Goal: Task Accomplishment & Management: Manage account settings

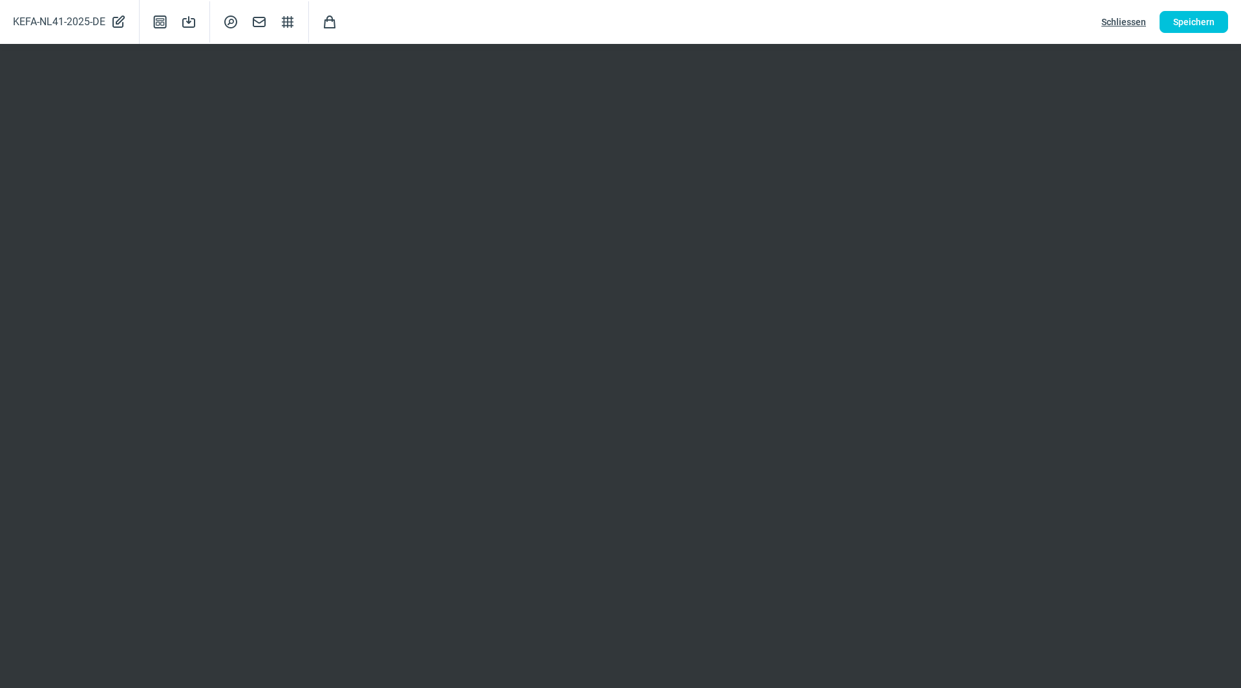
scroll to position [129, 0]
click at [1184, 23] on span "Speichern" at bounding box center [1193, 22] width 41 height 21
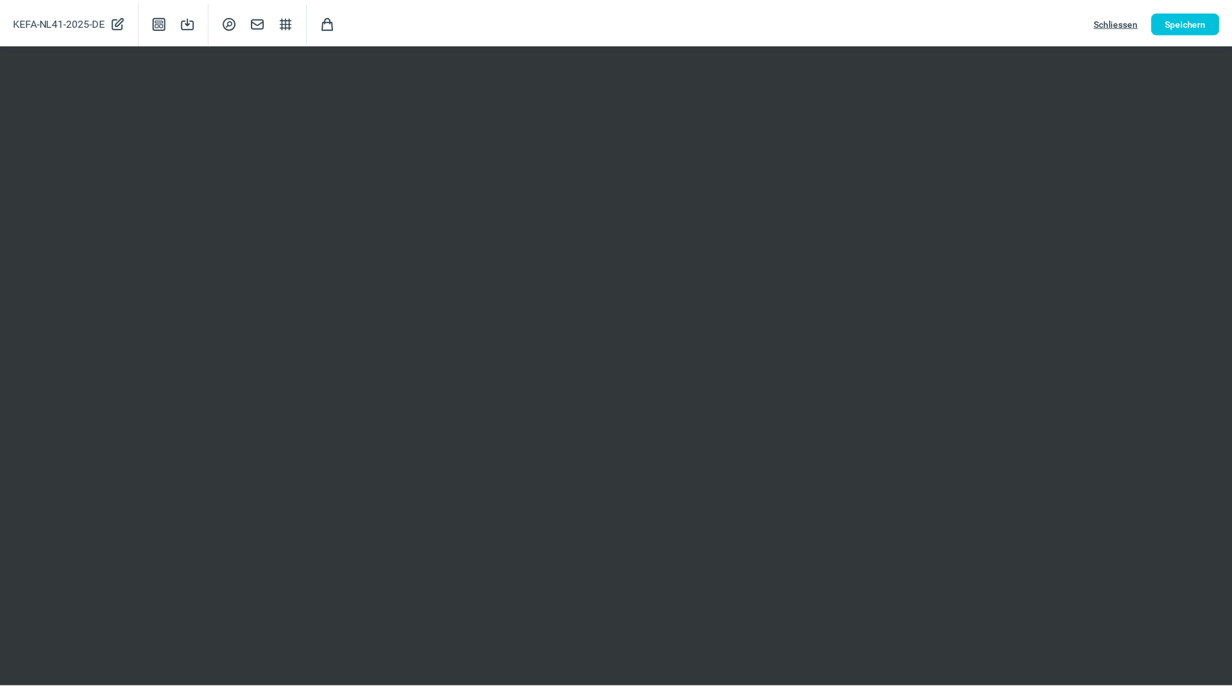
scroll to position [0, 0]
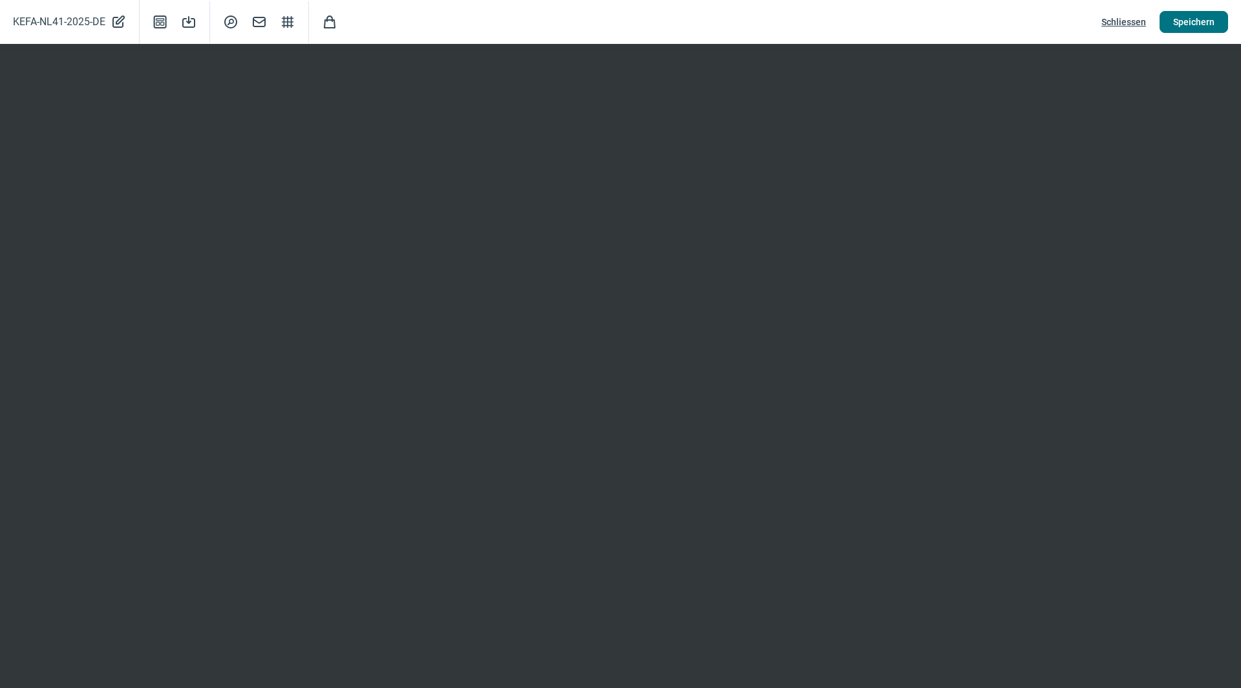
click at [1207, 23] on span "Speichern" at bounding box center [1193, 22] width 41 height 21
click at [1122, 19] on span "Schliessen" at bounding box center [1124, 22] width 45 height 21
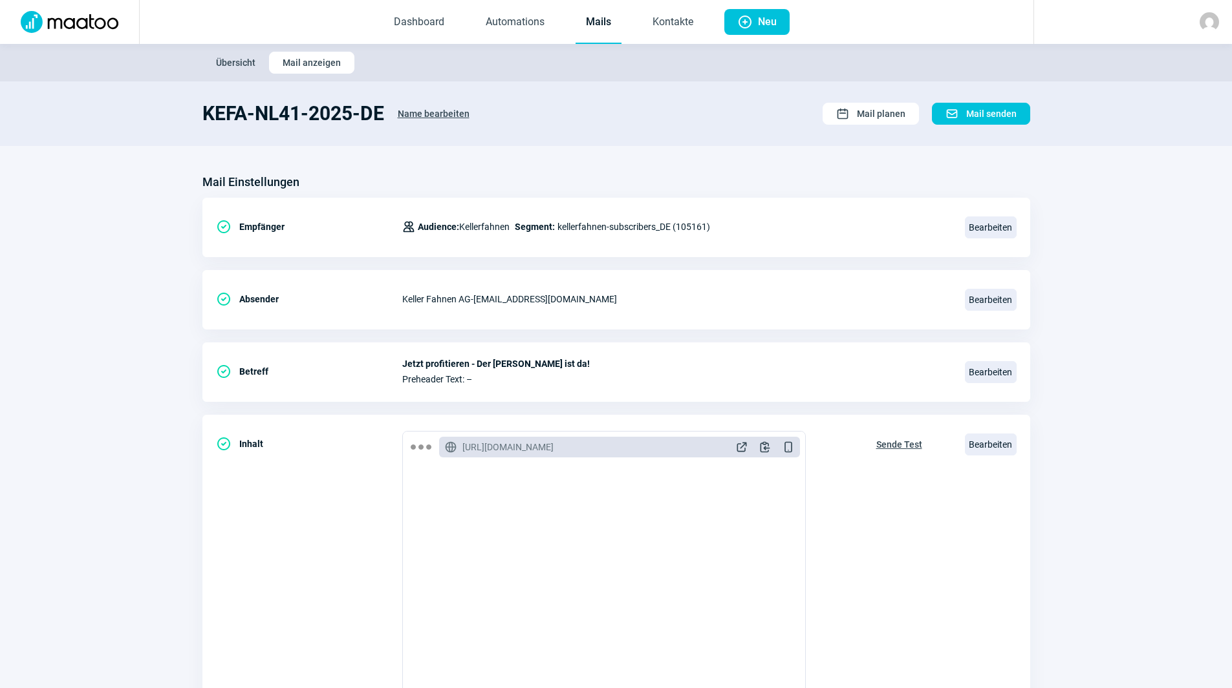
click at [584, 21] on link "Mails" at bounding box center [598, 22] width 46 height 43
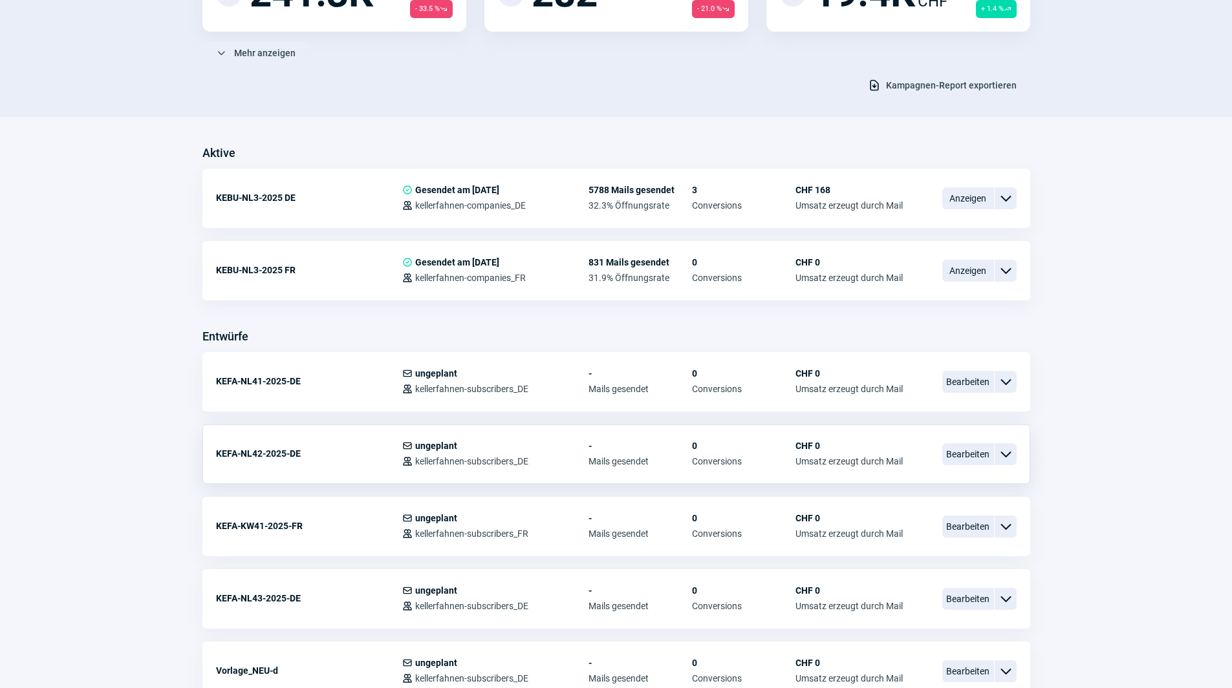
scroll to position [259, 0]
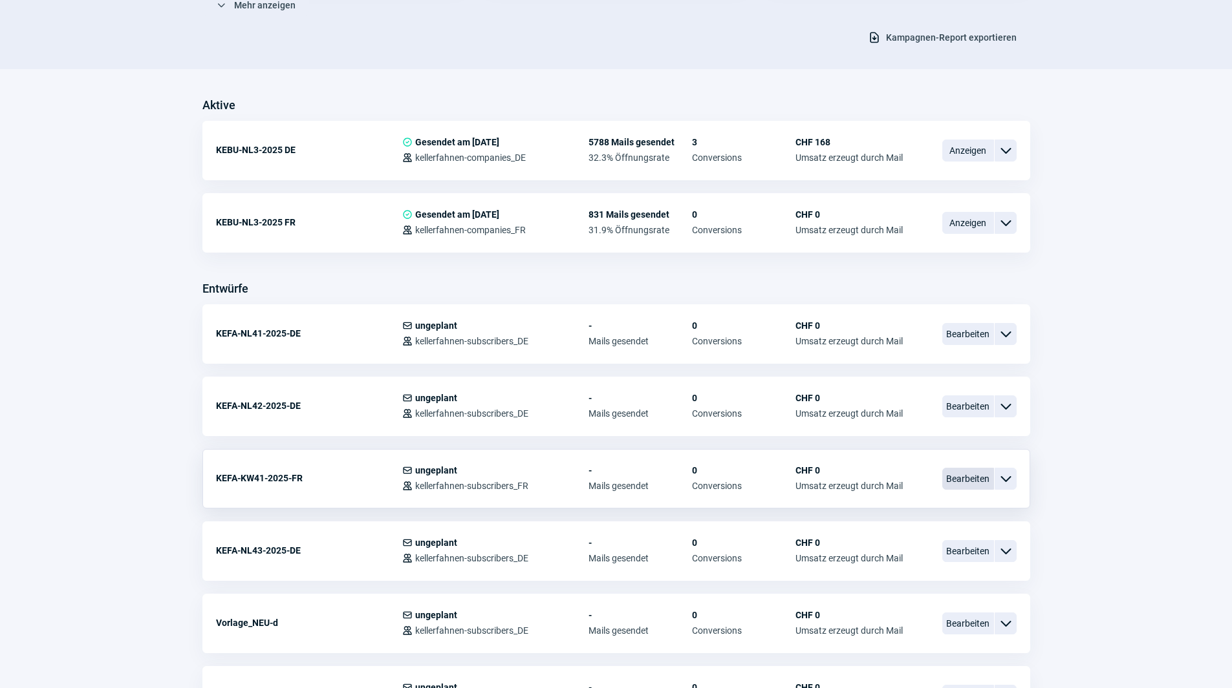
click at [961, 485] on span "Bearbeiten" at bounding box center [968, 479] width 52 height 22
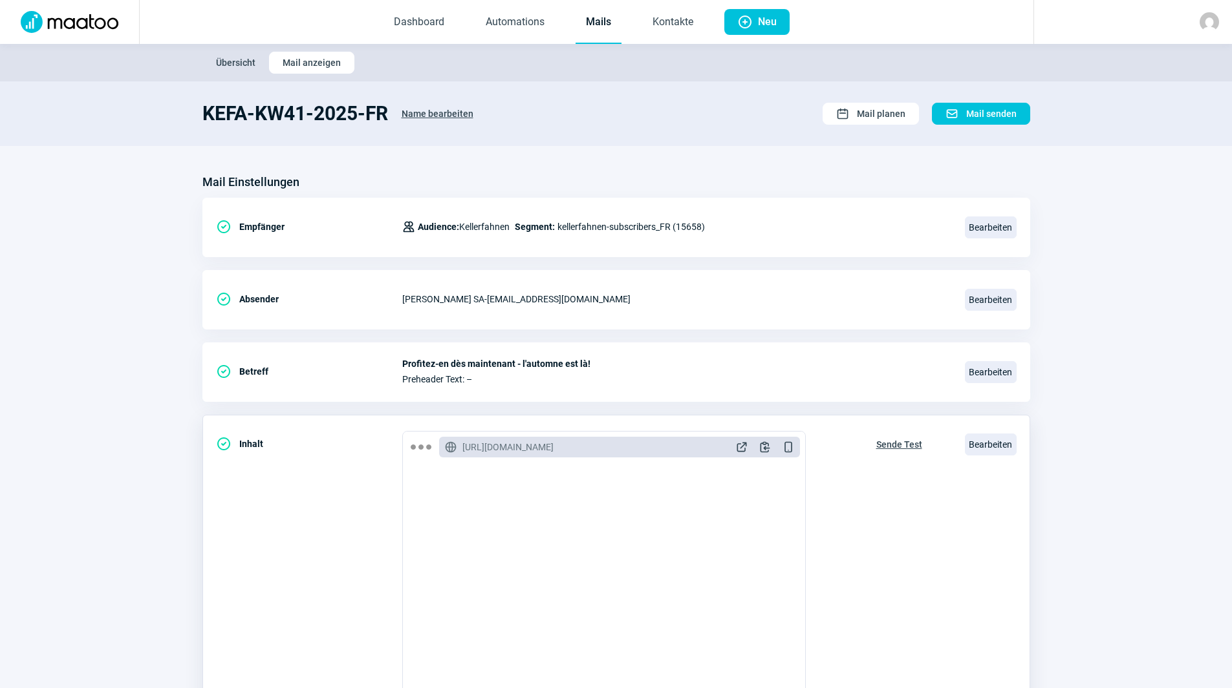
scroll to position [194, 0]
click at [983, 441] on span "Bearbeiten" at bounding box center [991, 445] width 52 height 22
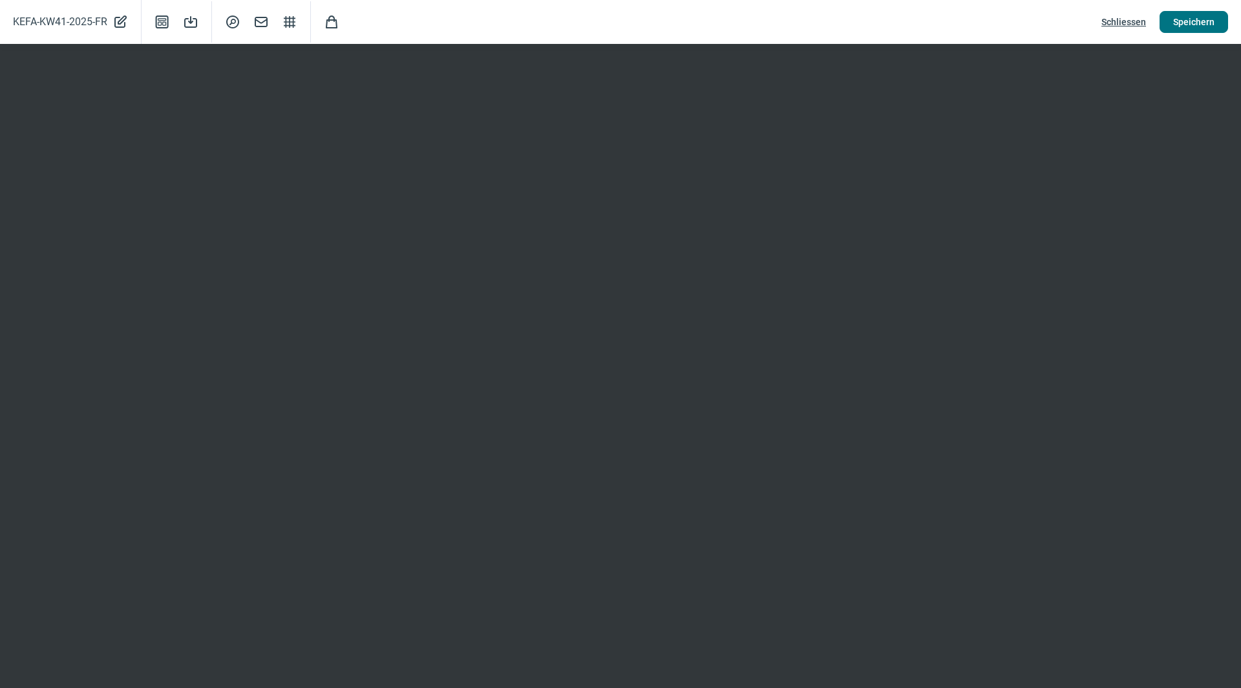
click at [1182, 16] on span "Speichern" at bounding box center [1193, 22] width 41 height 21
click at [1221, 28] on button "Speichern" at bounding box center [1194, 22] width 69 height 22
click at [1114, 19] on span "Schliessen" at bounding box center [1124, 22] width 45 height 21
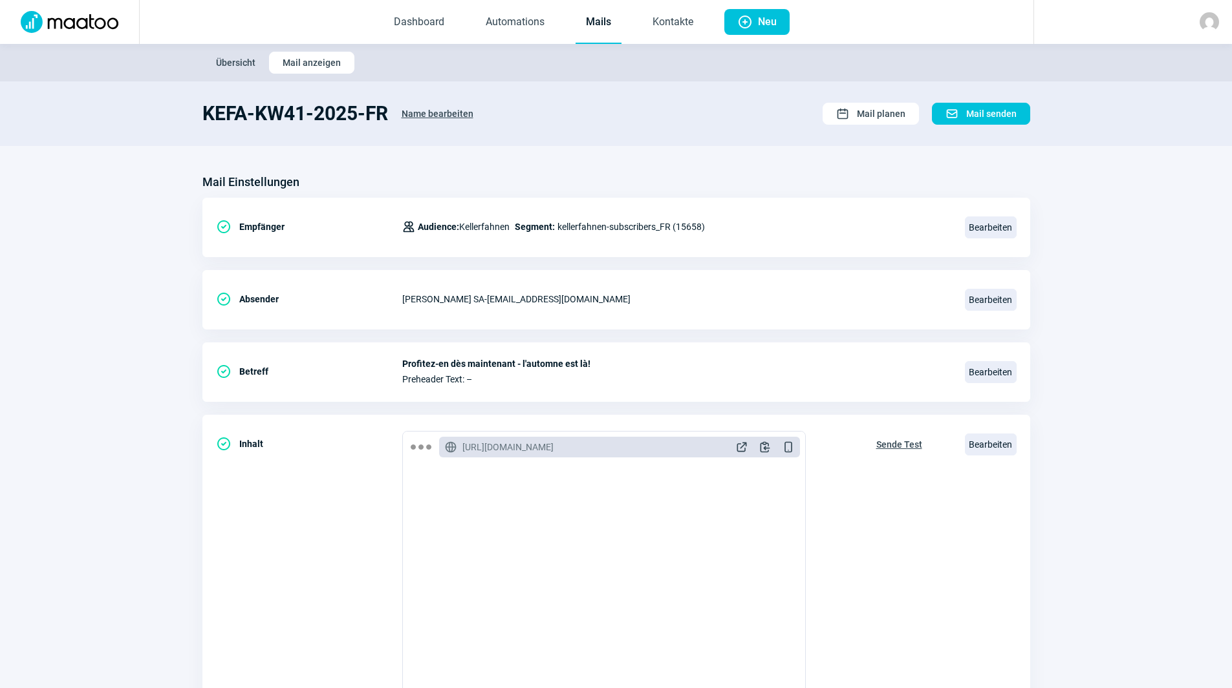
click at [600, 28] on link "Mails" at bounding box center [598, 22] width 46 height 43
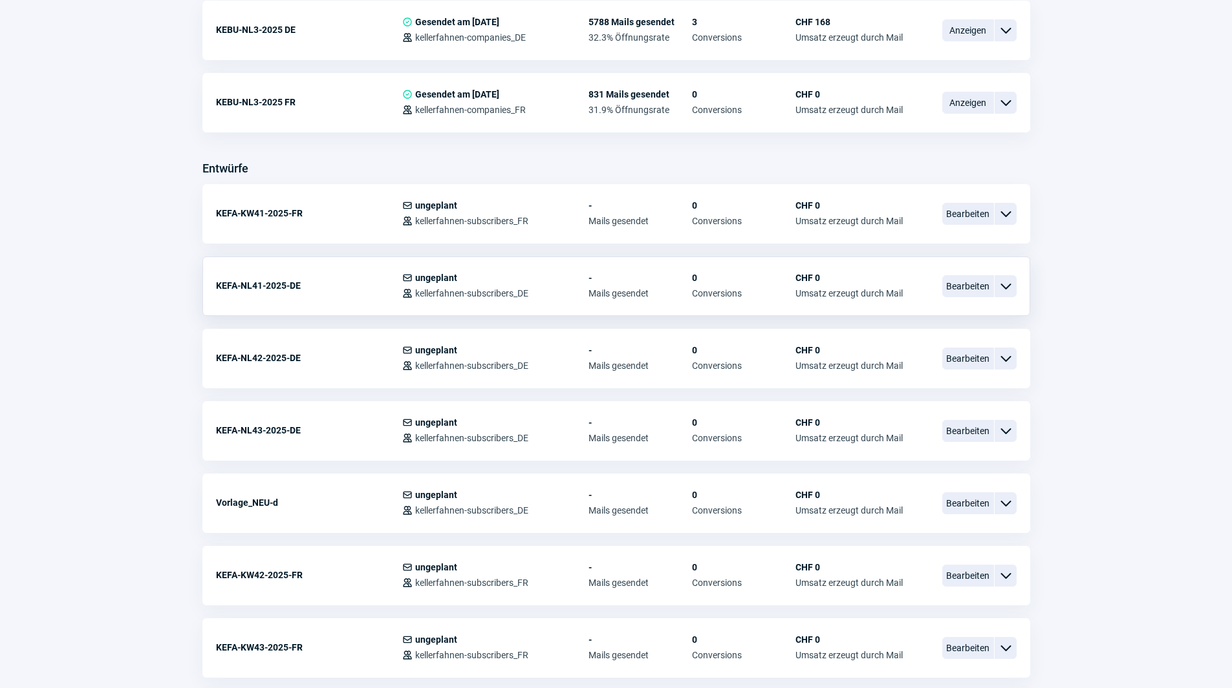
scroll to position [388, 0]
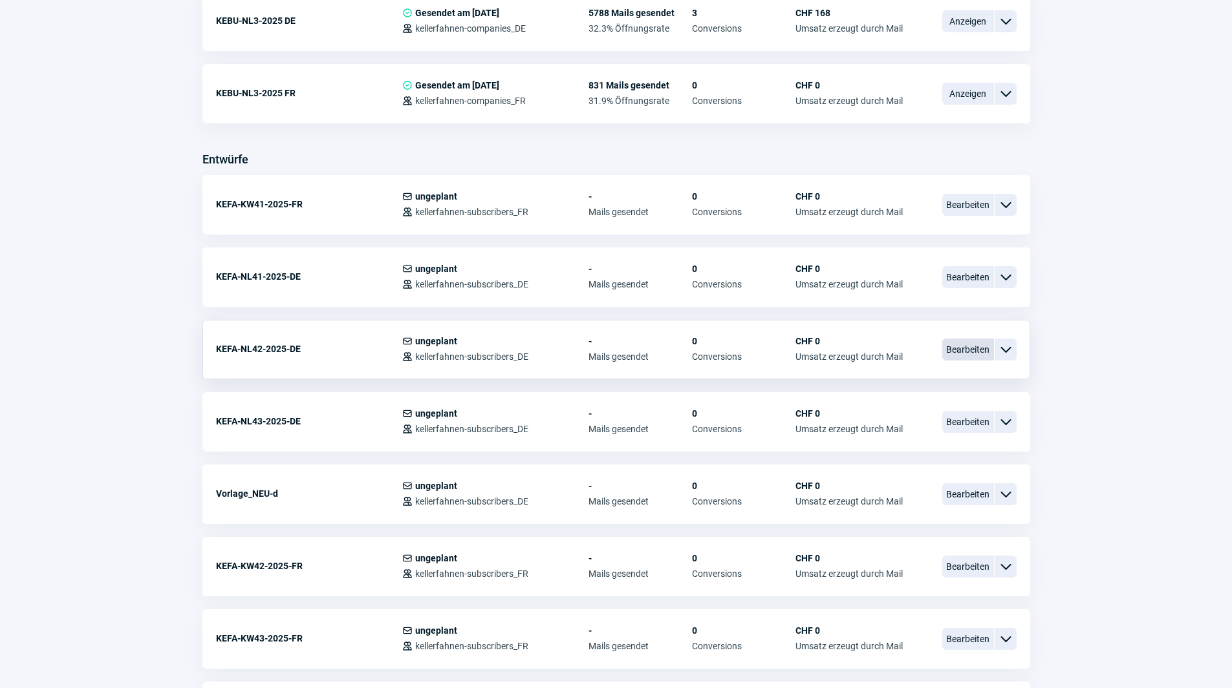
click at [955, 351] on span "Bearbeiten" at bounding box center [968, 350] width 52 height 22
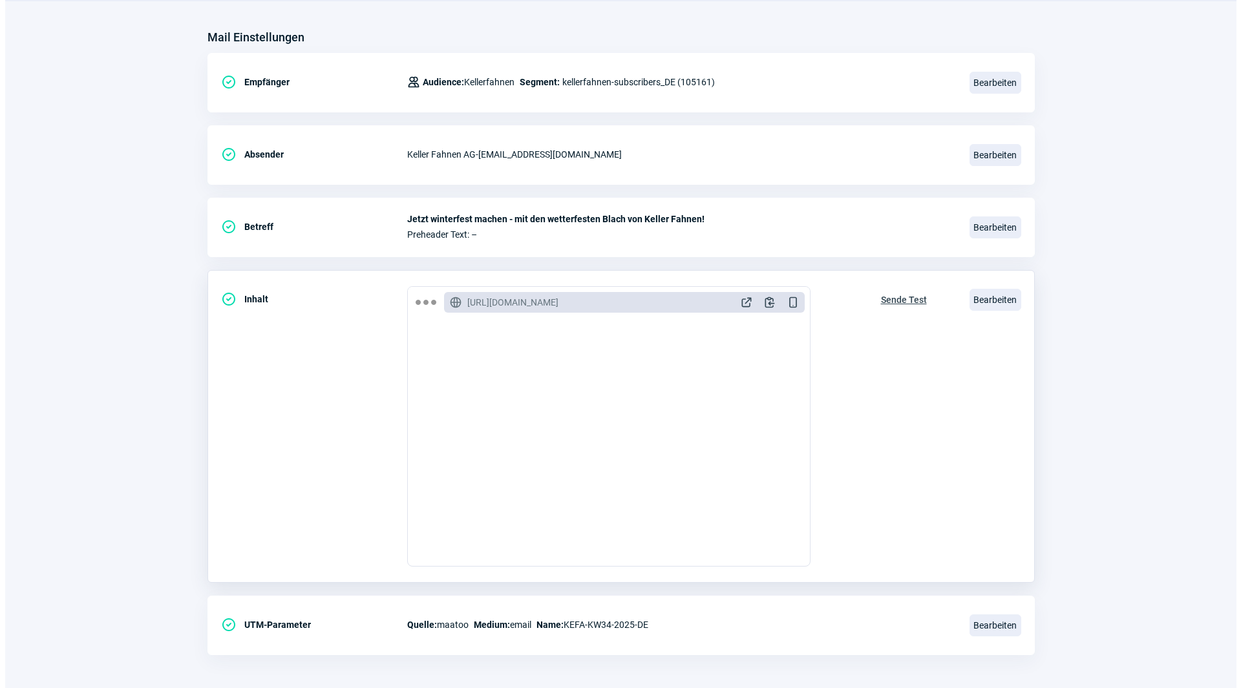
scroll to position [151, 0]
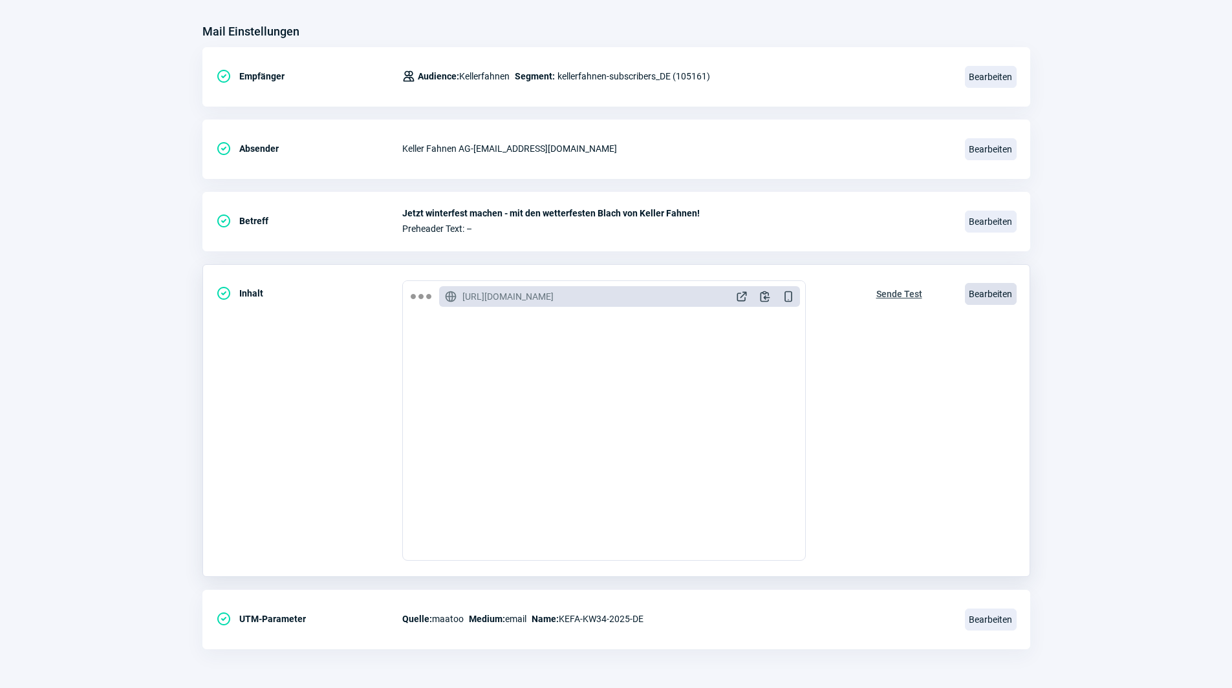
click at [990, 296] on span "Bearbeiten" at bounding box center [991, 294] width 52 height 22
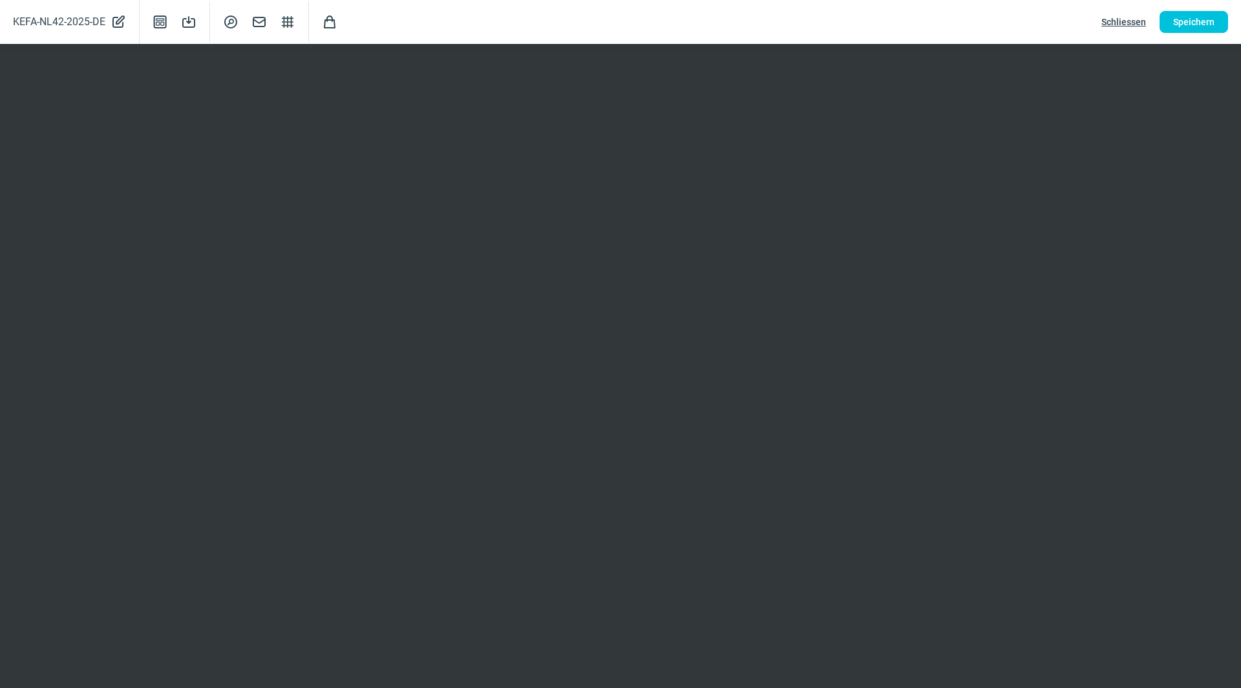
click at [1120, 22] on span "Schliessen" at bounding box center [1124, 22] width 45 height 21
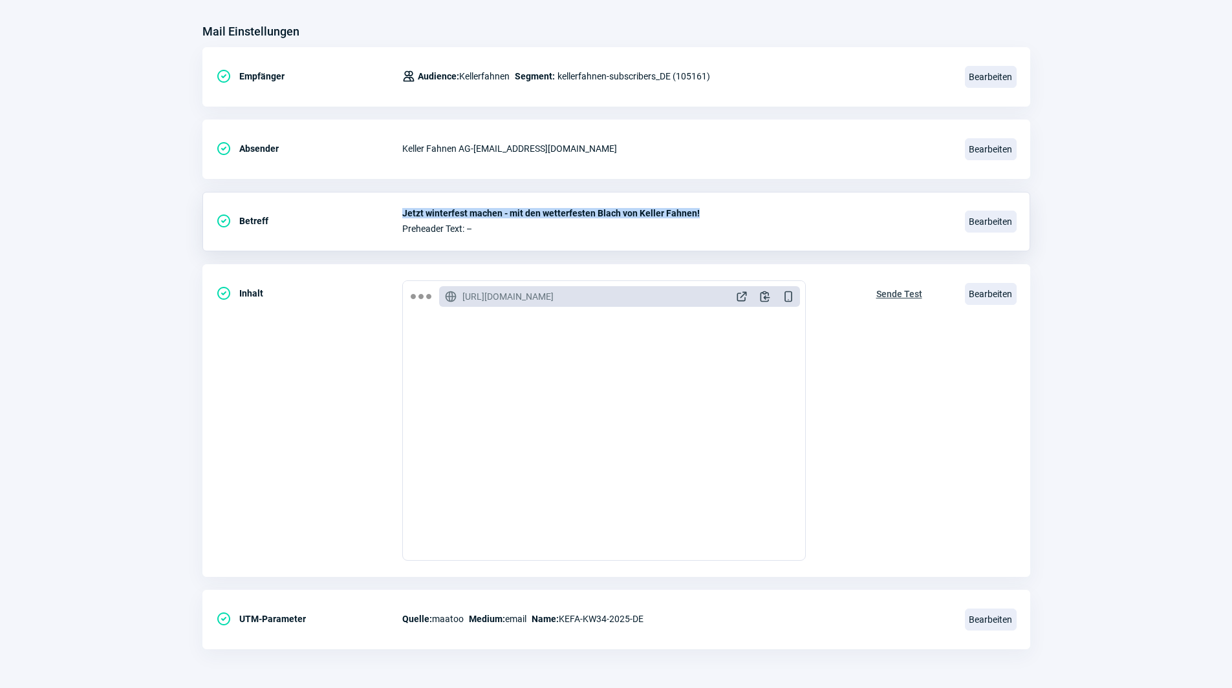
drag, startPoint x: 699, startPoint y: 215, endPoint x: 401, endPoint y: 213, distance: 297.4
click at [402, 213] on span "Jetzt winterfest machen - mit den wetterfesten Blach von Keller Fahnen!" at bounding box center [675, 213] width 547 height 10
copy span "Jetzt winterfest machen - mit den wetterfesten Blach von Keller Fahnen!"
click at [987, 231] on span "Bearbeiten" at bounding box center [991, 222] width 52 height 22
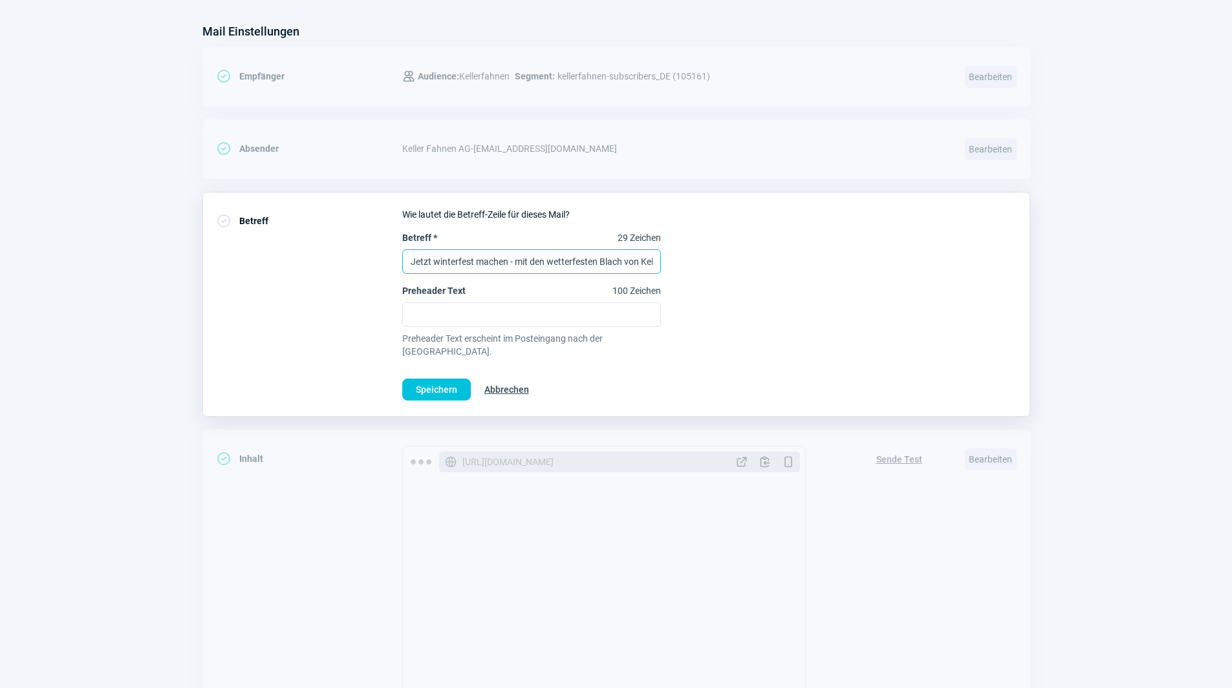
click at [593, 259] on input "Jetzt winterfest machen - mit den wetterfesten Blach von Keller Fahnen!" at bounding box center [531, 262] width 259 height 25
type input "Stark im Winter - mit Blachen von [PERSON_NAME]!"
click at [460, 379] on button "Speichern" at bounding box center [436, 390] width 69 height 22
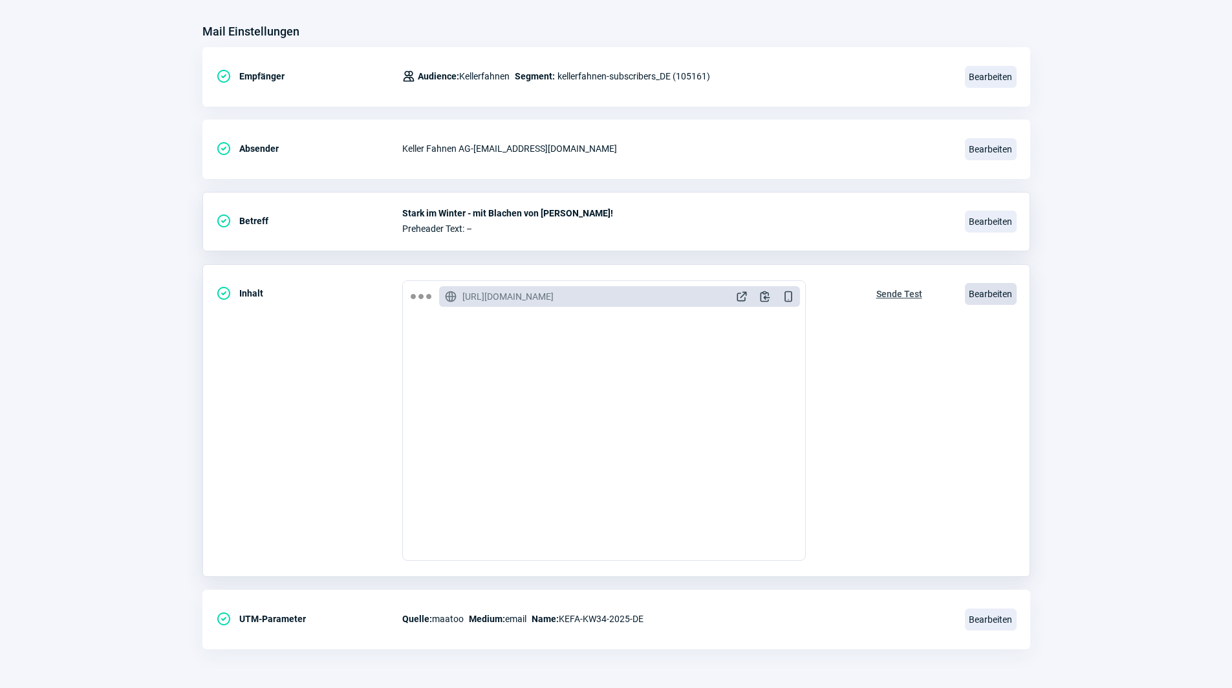
click at [990, 294] on span "Bearbeiten" at bounding box center [991, 294] width 52 height 22
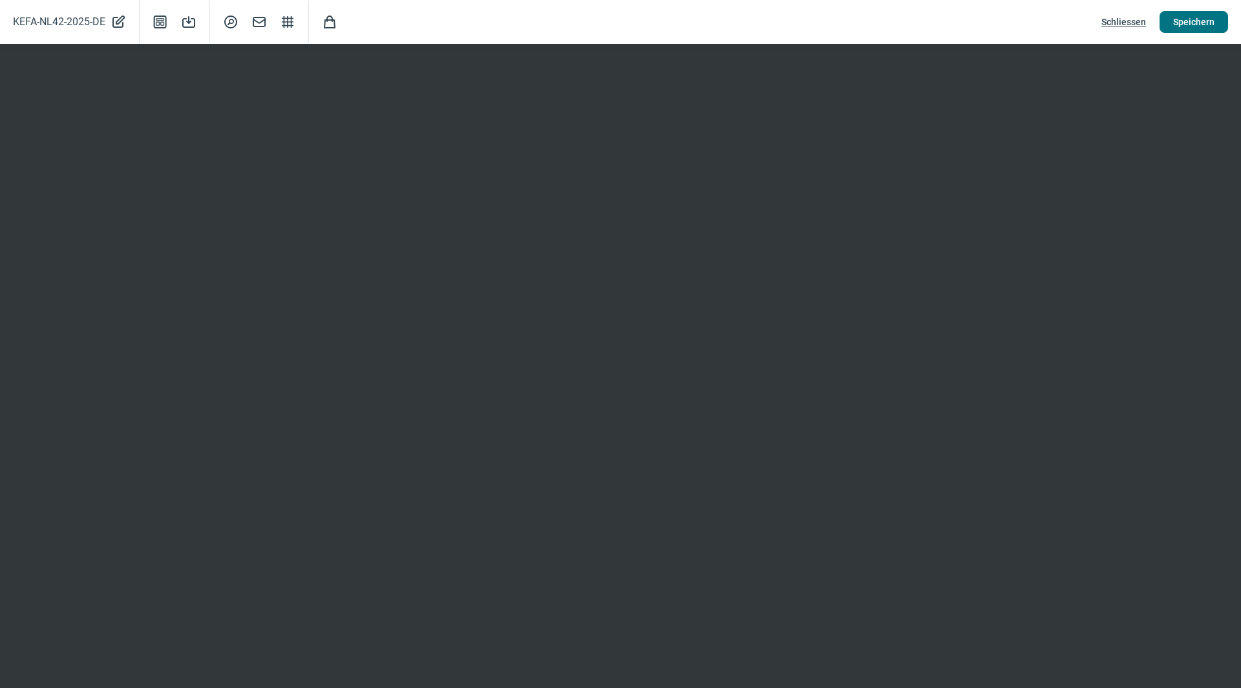
click at [1175, 29] on span "Speichern" at bounding box center [1193, 22] width 41 height 21
